Goal: Task Accomplishment & Management: Use online tool/utility

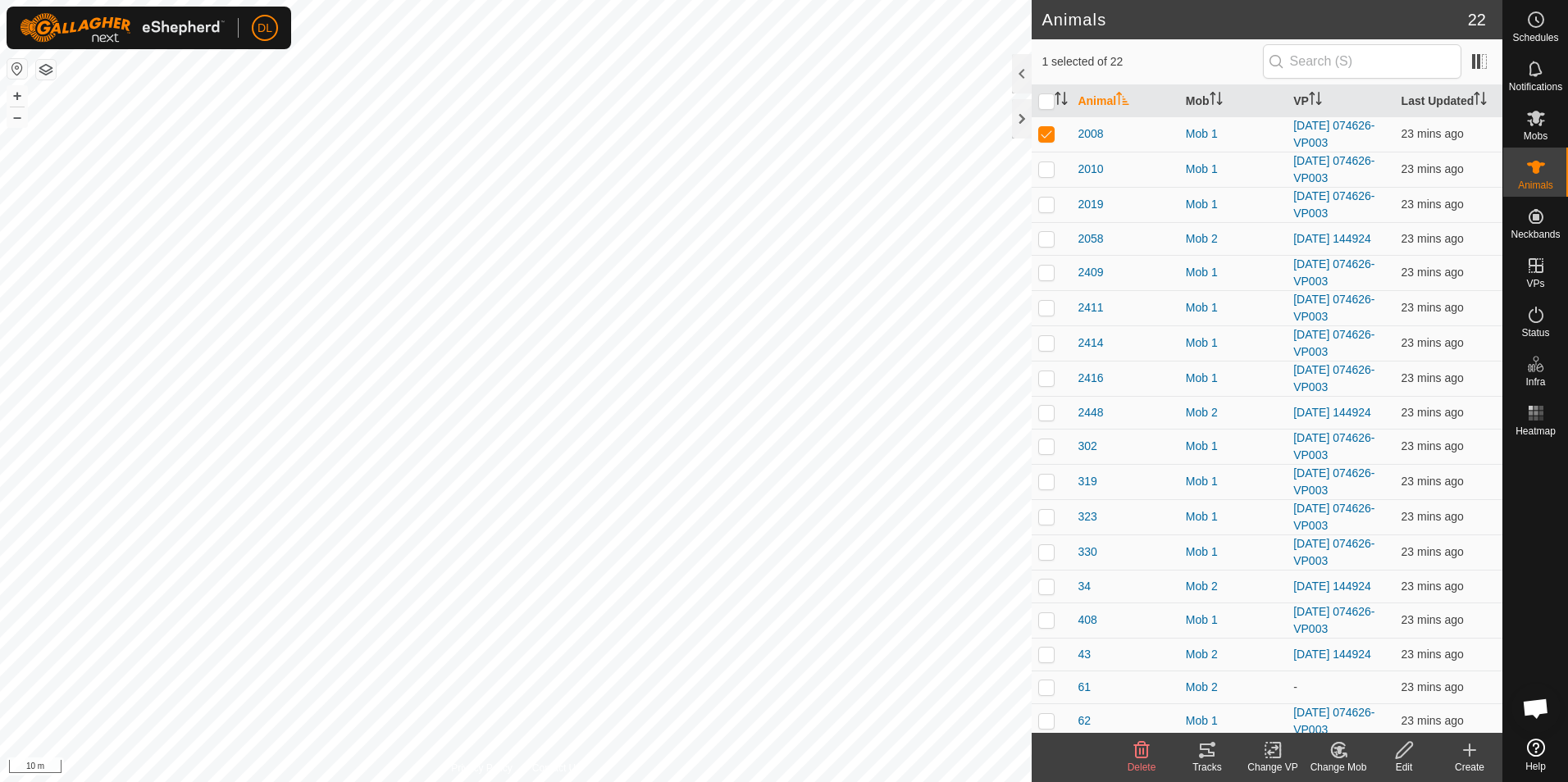
click at [1204, 756] on icon at bounding box center [1207, 750] width 15 height 13
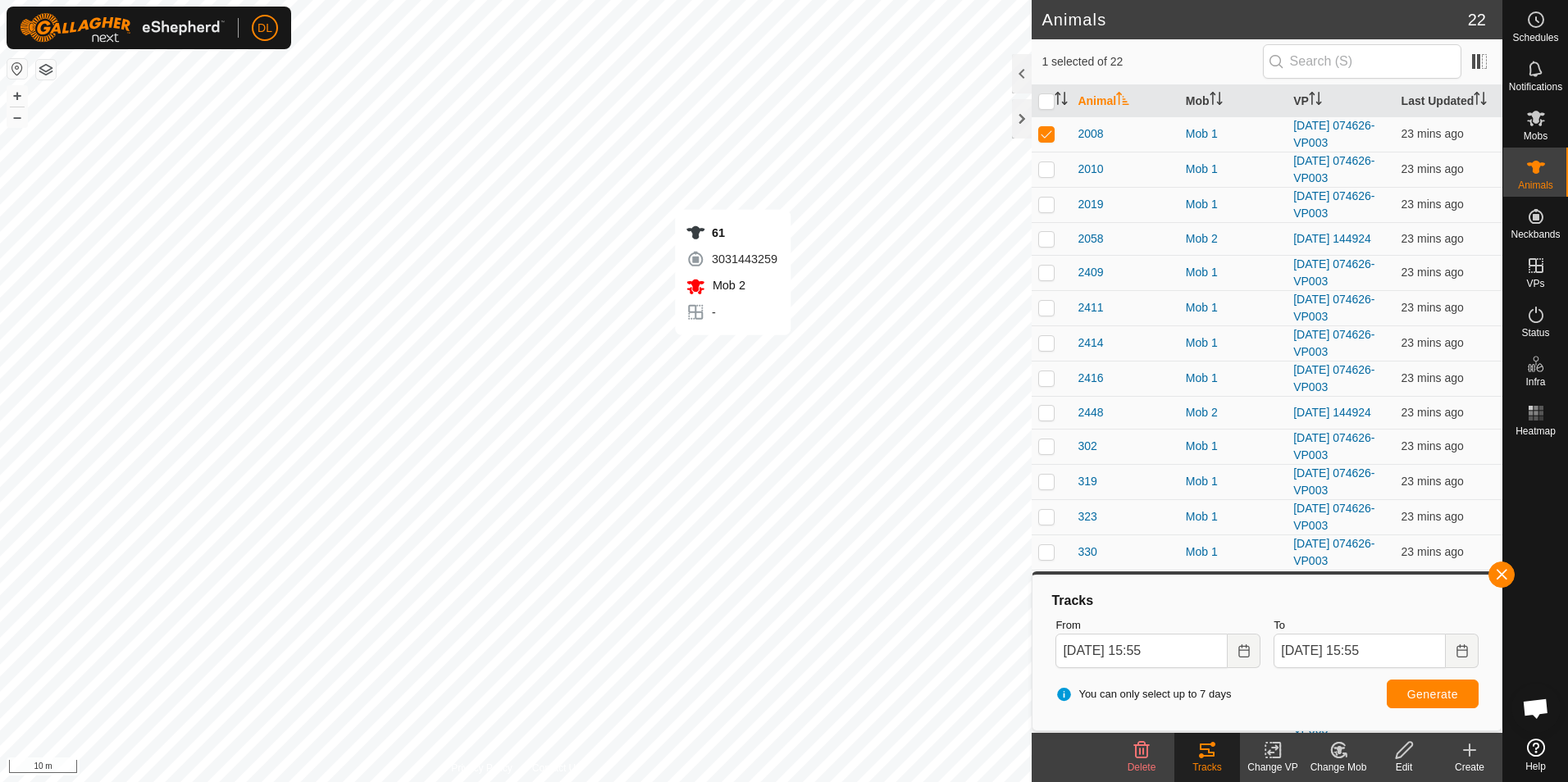
checkbox input "false"
checkbox input "true"
click at [1459, 693] on button "Generate" at bounding box center [1431, 693] width 91 height 28
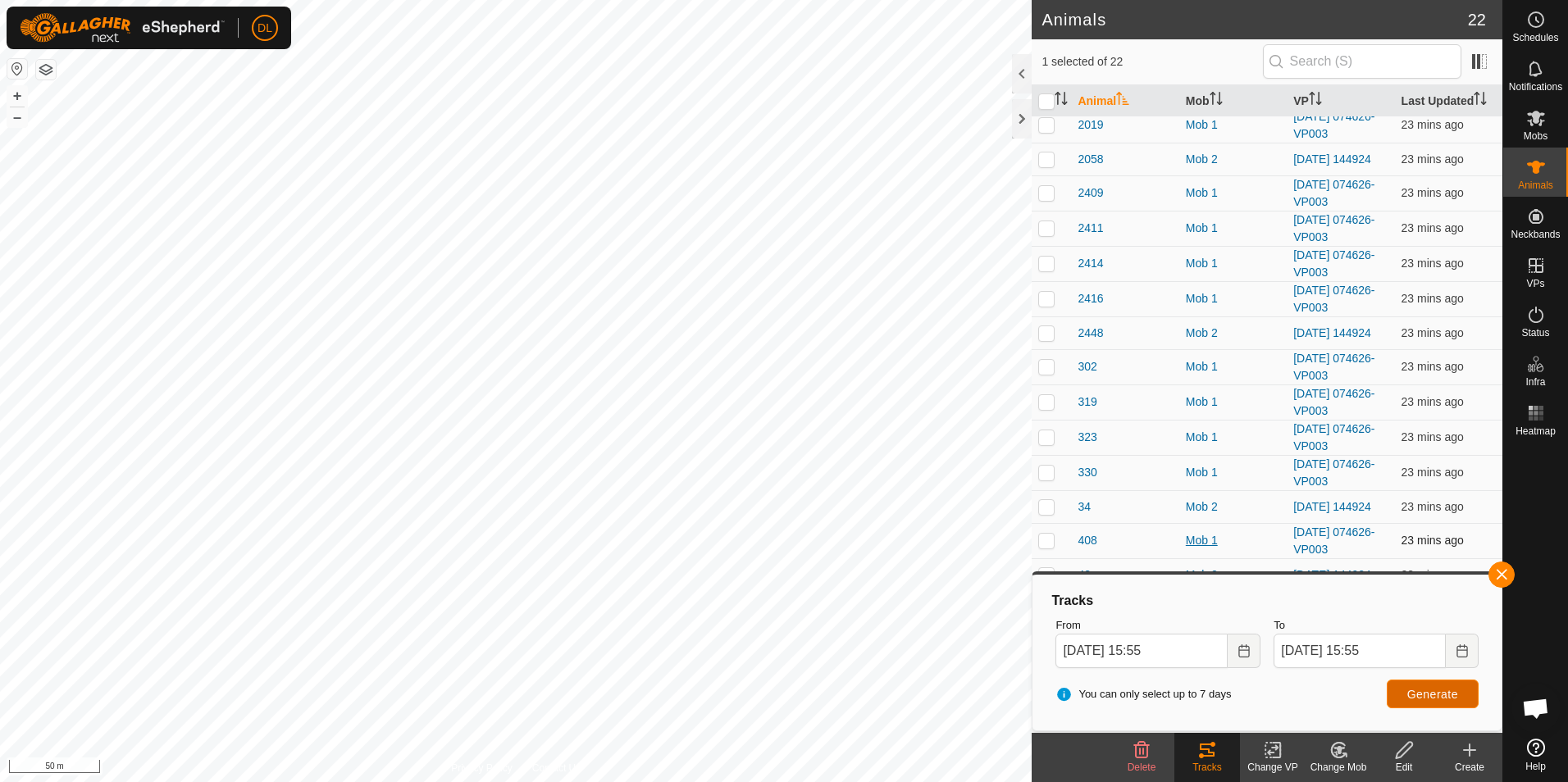
scroll to position [157, 0]
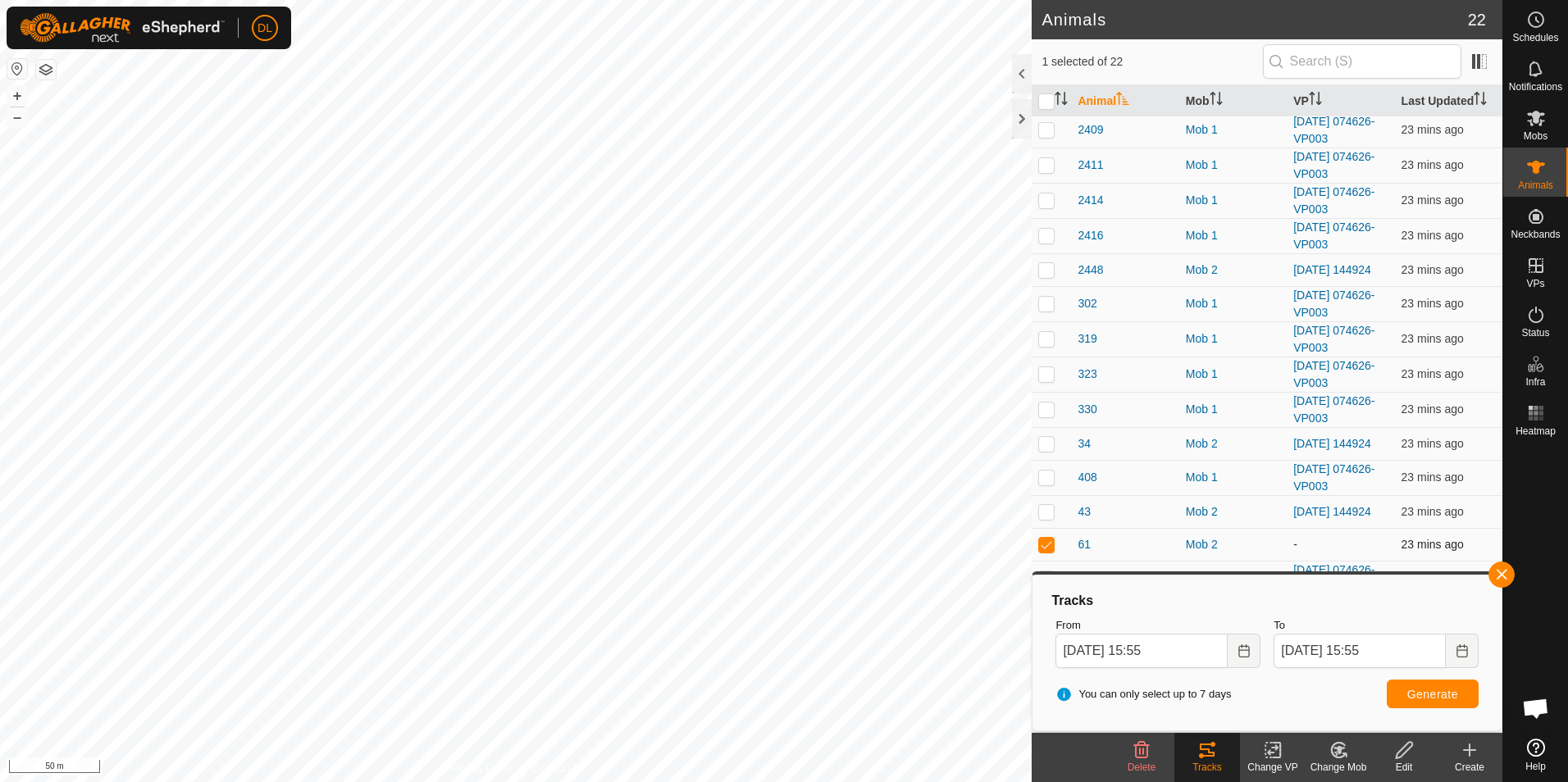
click at [1291, 538] on td "-" at bounding box center [1340, 544] width 107 height 33
click at [1293, 544] on app-display-virtual-paddock-transition "-" at bounding box center [1295, 545] width 4 height 13
